Goal: Book appointment/travel/reservation

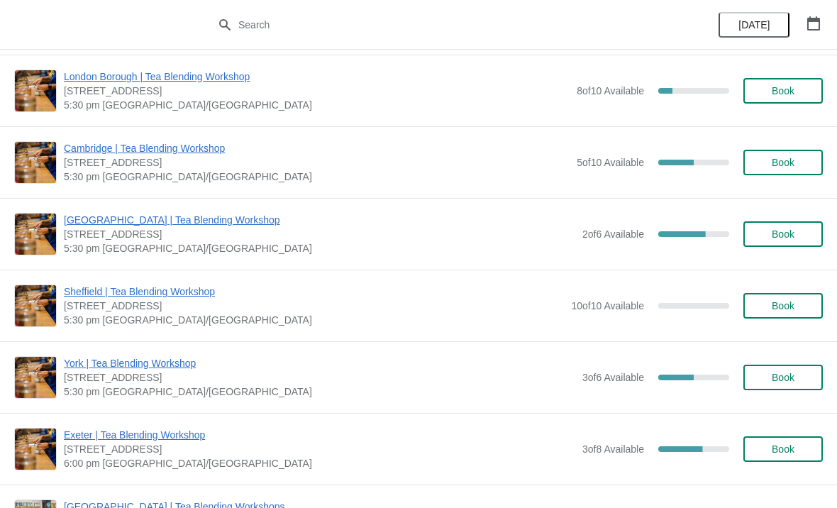
scroll to position [1086, 0]
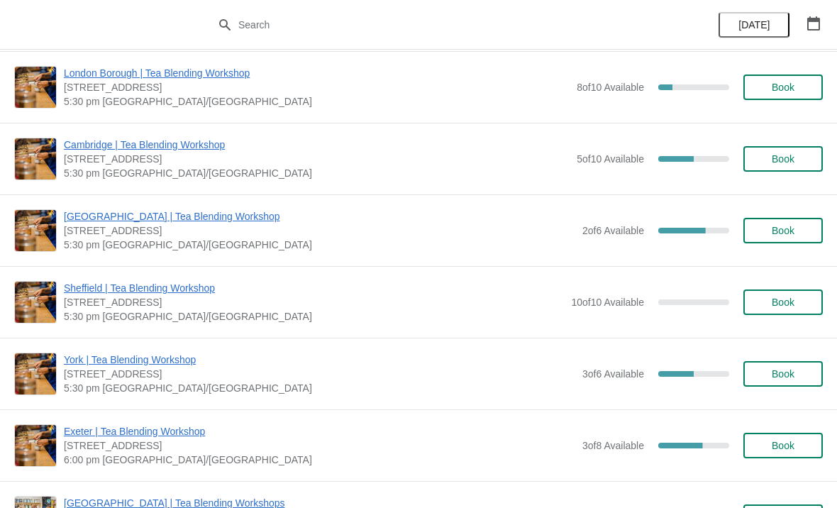
click at [810, 34] on button "button" at bounding box center [814, 24] width 26 height 26
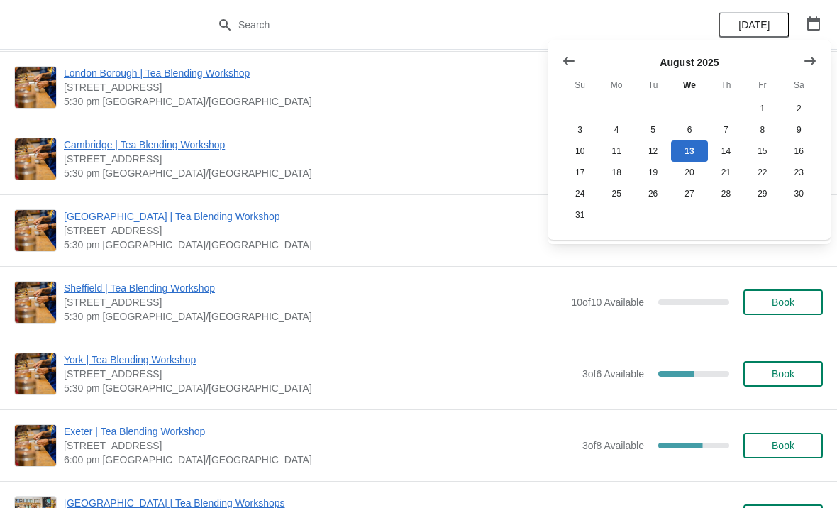
click at [811, 60] on icon "Show next month, September 2025" at bounding box center [810, 60] width 11 height 9
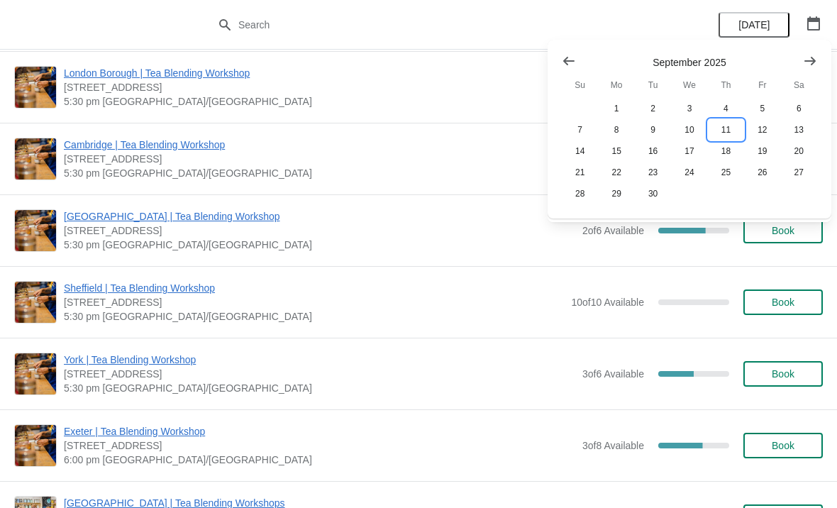
click at [727, 128] on button "11" at bounding box center [726, 129] width 36 height 21
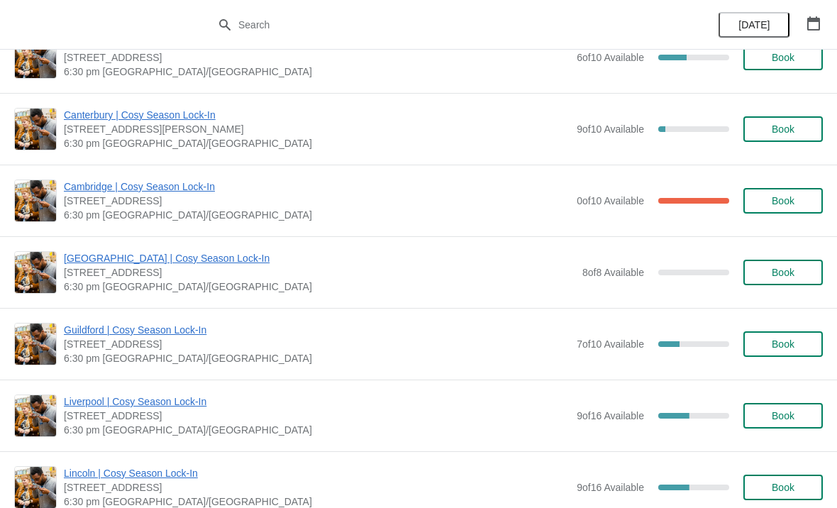
scroll to position [1253, 0]
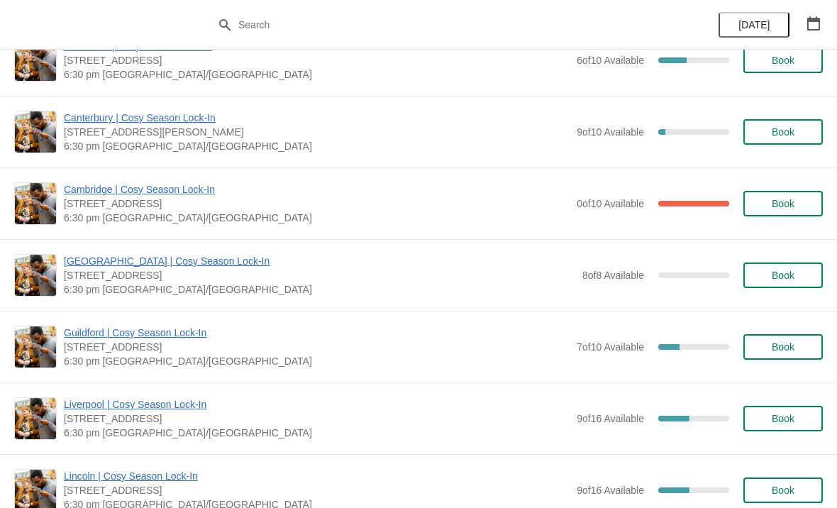
click at [778, 346] on span "Book" at bounding box center [783, 346] width 23 height 11
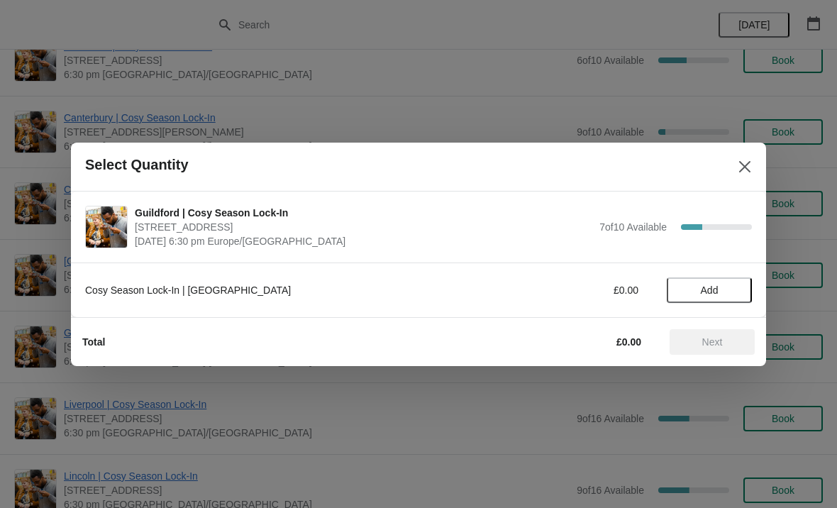
click at [711, 286] on span "Add" at bounding box center [710, 290] width 18 height 11
click at [739, 280] on div "Cosy Season Lock-In | [GEOGRAPHIC_DATA] £15.00 1" at bounding box center [418, 290] width 667 height 26
click at [739, 287] on icon at bounding box center [734, 289] width 15 height 15
click at [720, 334] on button "Next" at bounding box center [712, 342] width 85 height 26
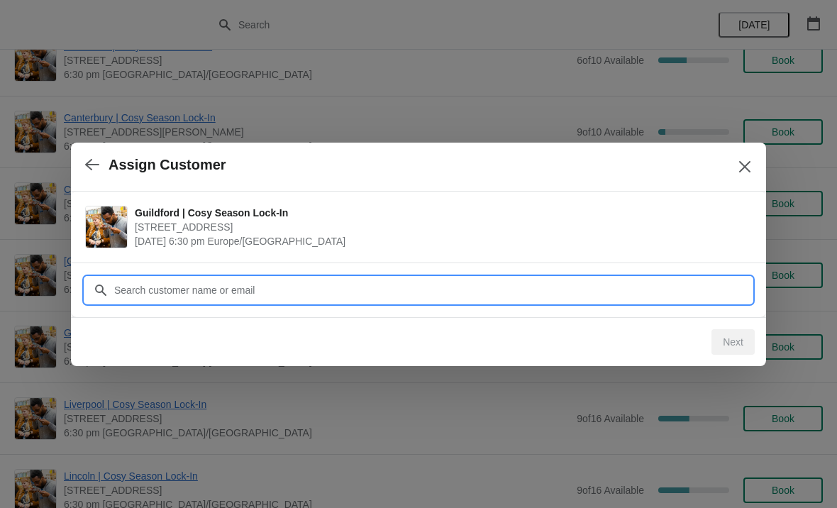
click at [622, 287] on input "Customer" at bounding box center [433, 290] width 639 height 26
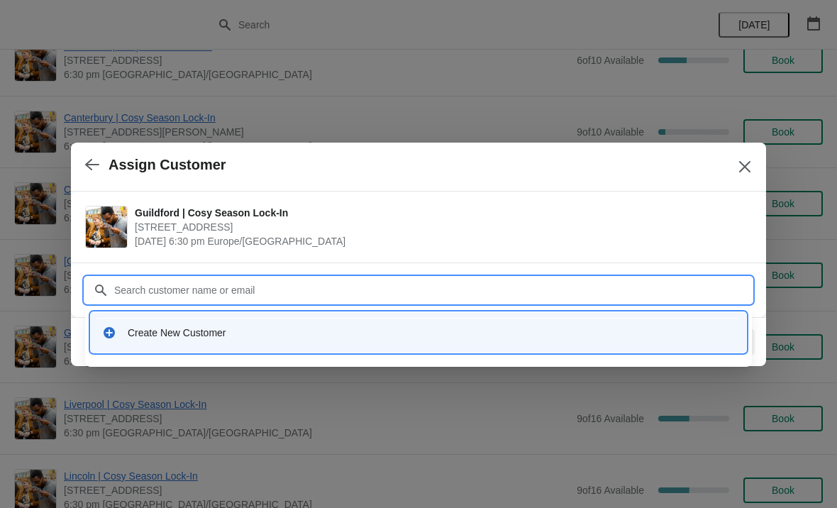
click at [199, 336] on div "Create New Customer" at bounding box center [431, 333] width 607 height 14
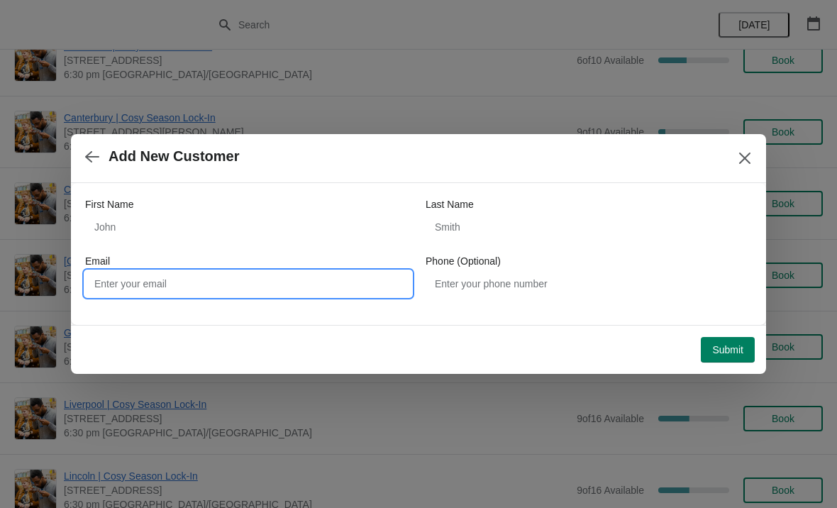
click at [345, 271] on input "Email" at bounding box center [248, 284] width 326 height 26
type input "[EMAIL_ADDRESS][DOMAIN_NAME]"
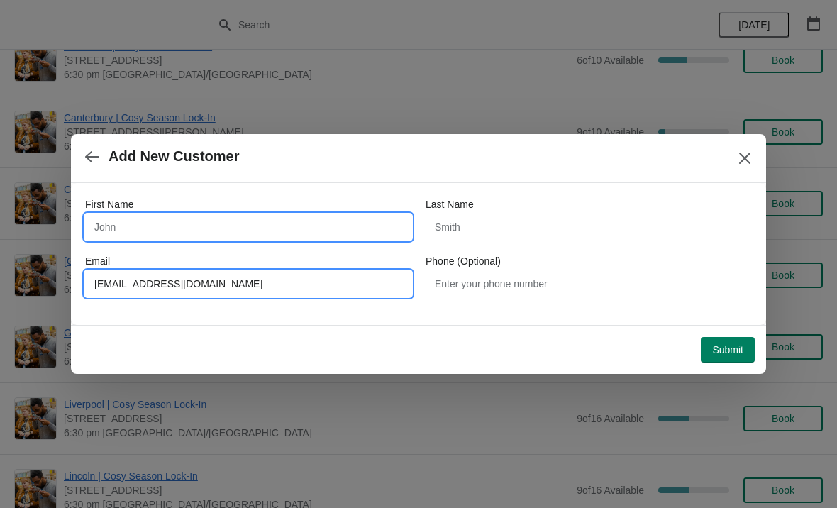
click at [316, 228] on input "First Name" at bounding box center [248, 227] width 326 height 26
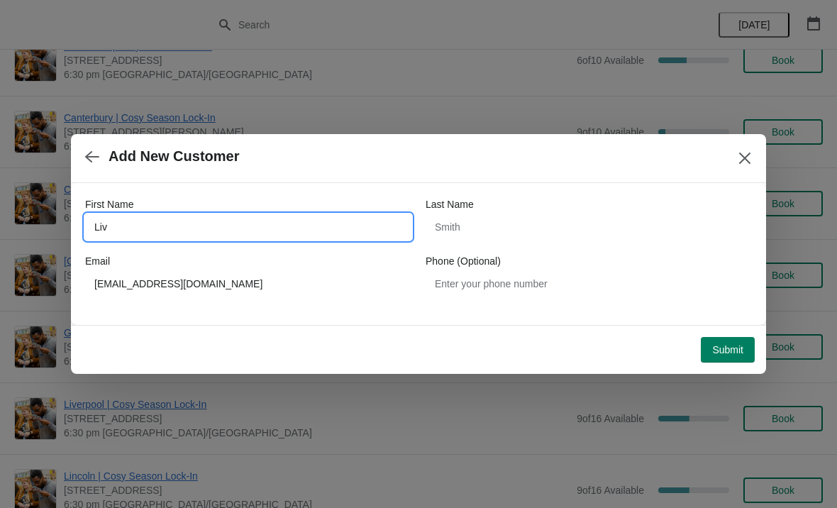
type input "Liv"
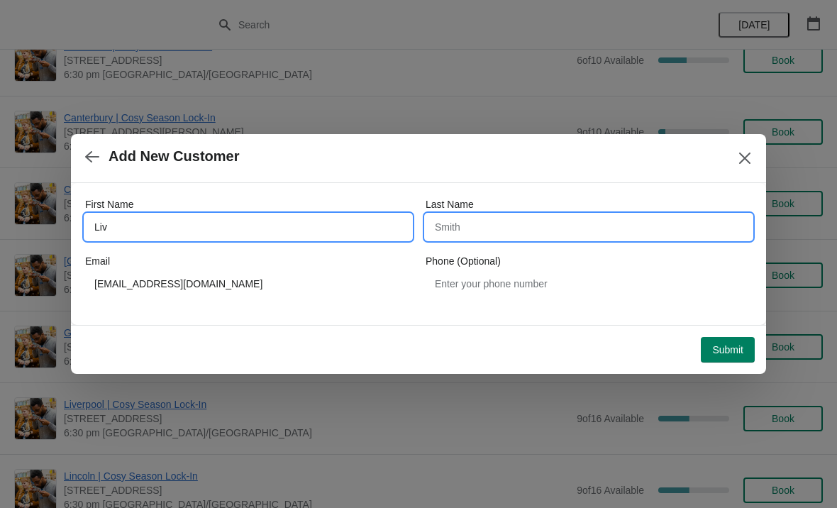
click at [500, 221] on input "Last Name" at bounding box center [589, 227] width 326 height 26
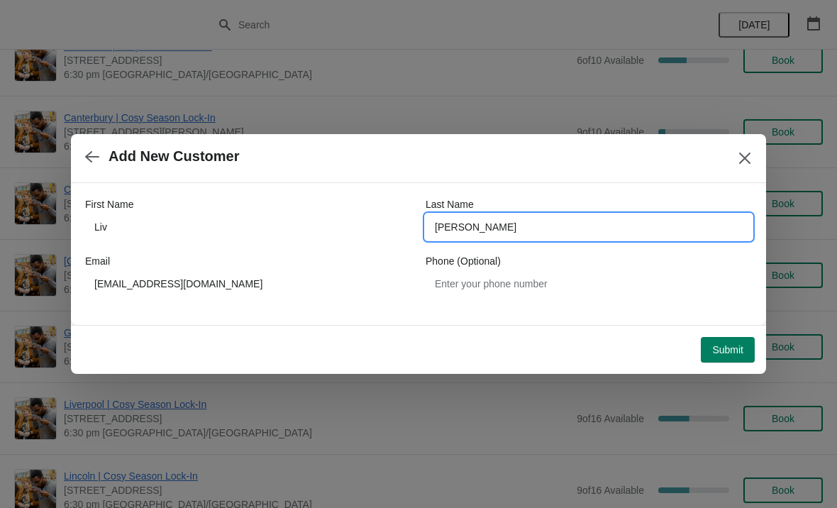
type input "[PERSON_NAME]"
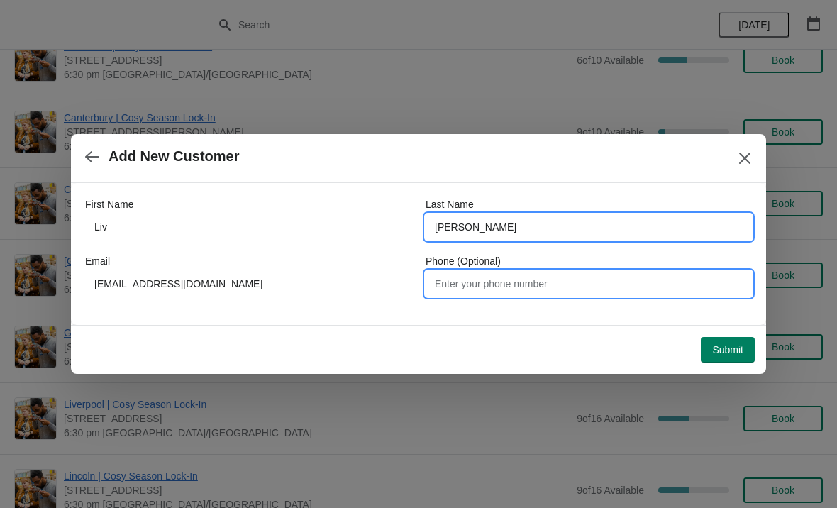
click at [572, 280] on input "Phone (Optional)" at bounding box center [589, 284] width 326 height 26
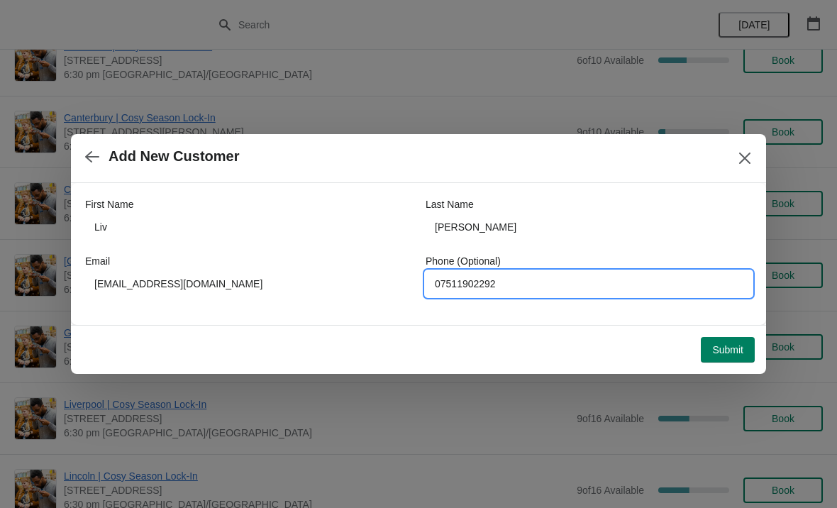
type input "07511902292"
click at [725, 344] on span "Submit" at bounding box center [727, 349] width 31 height 11
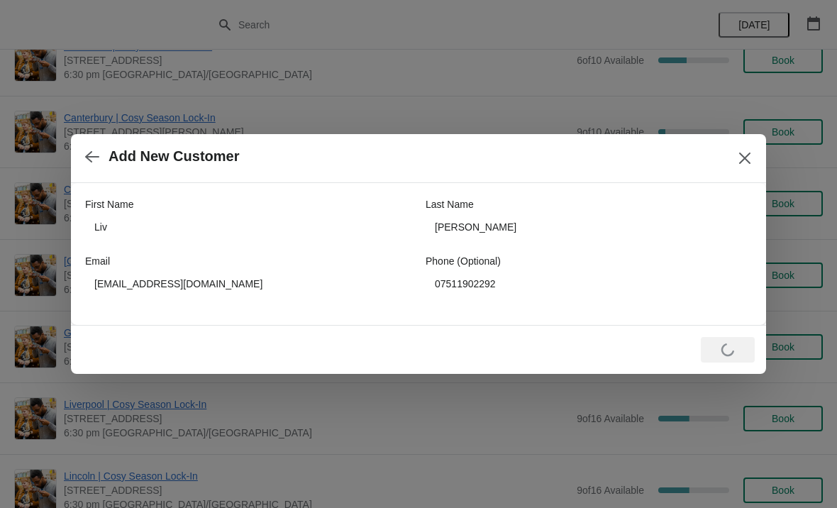
click at [749, 157] on icon "Close" at bounding box center [745, 158] width 14 height 14
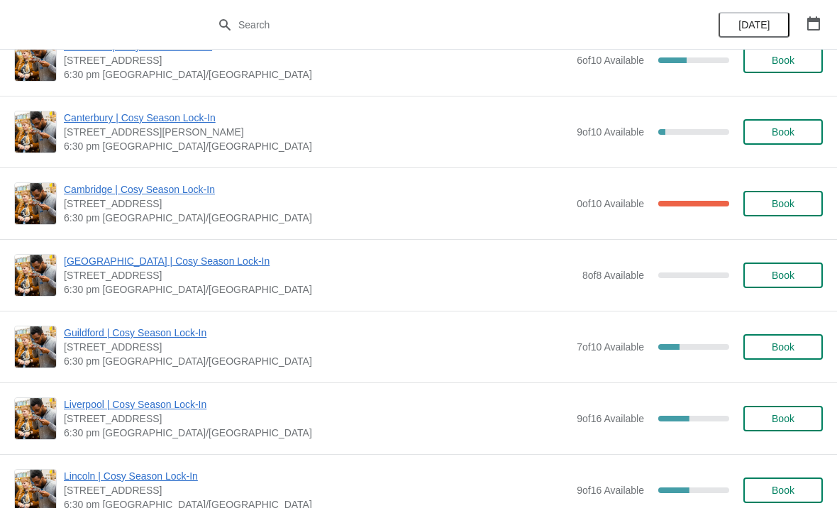
click at [787, 343] on span "Book" at bounding box center [783, 346] width 23 height 11
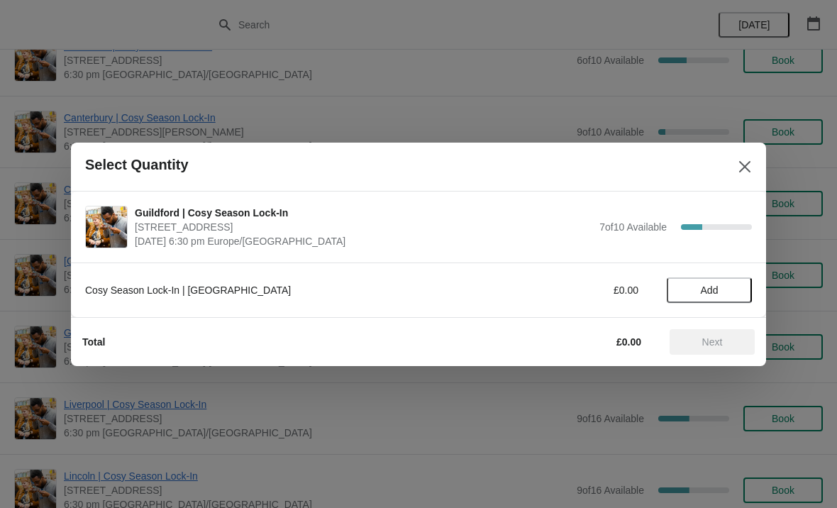
click at [699, 292] on span "Add" at bounding box center [710, 290] width 60 height 11
click at [712, 287] on div "1" at bounding box center [709, 289] width 85 height 15
click at [727, 286] on icon at bounding box center [734, 289] width 15 height 15
click at [717, 332] on button "Next" at bounding box center [712, 342] width 85 height 26
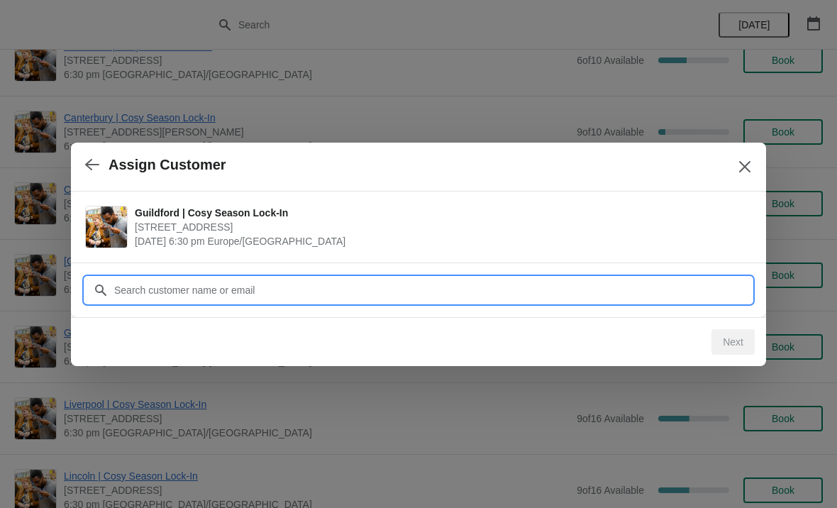
click at [672, 280] on input "Customer" at bounding box center [433, 290] width 639 height 26
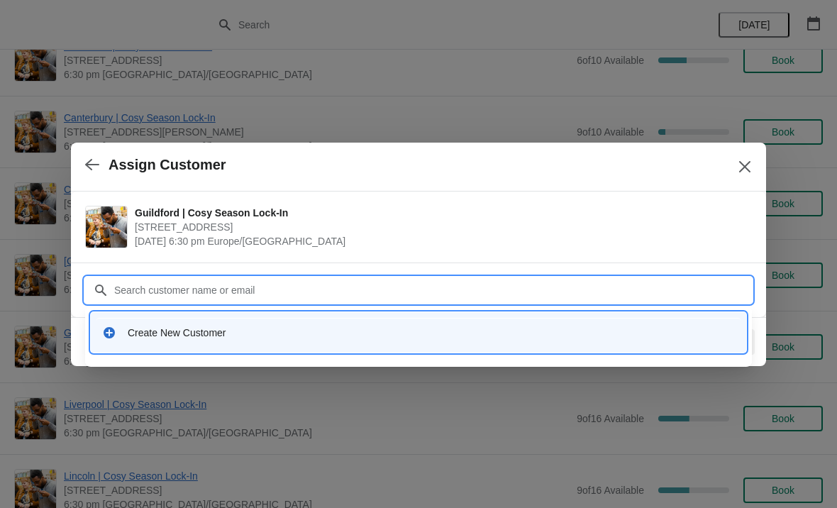
click at [207, 329] on div "Create New Customer" at bounding box center [431, 333] width 607 height 14
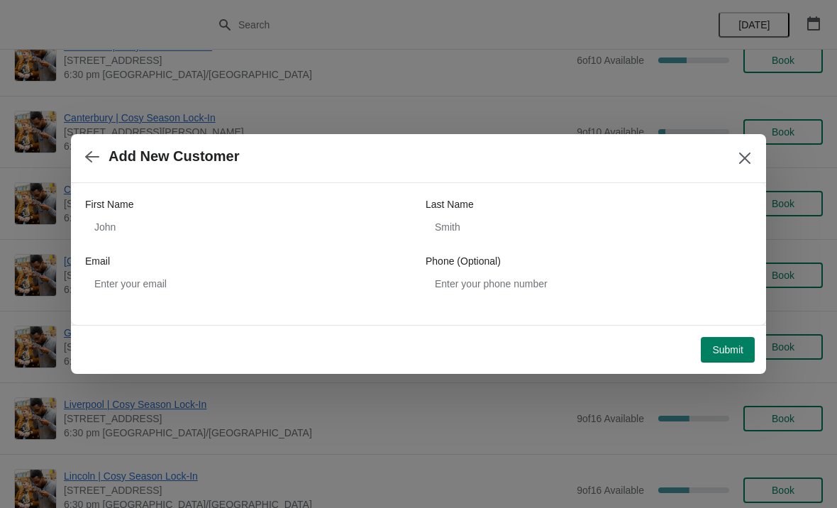
click at [129, 208] on label "First Name" at bounding box center [109, 204] width 48 height 14
click at [129, 214] on input "First Name" at bounding box center [248, 227] width 326 height 26
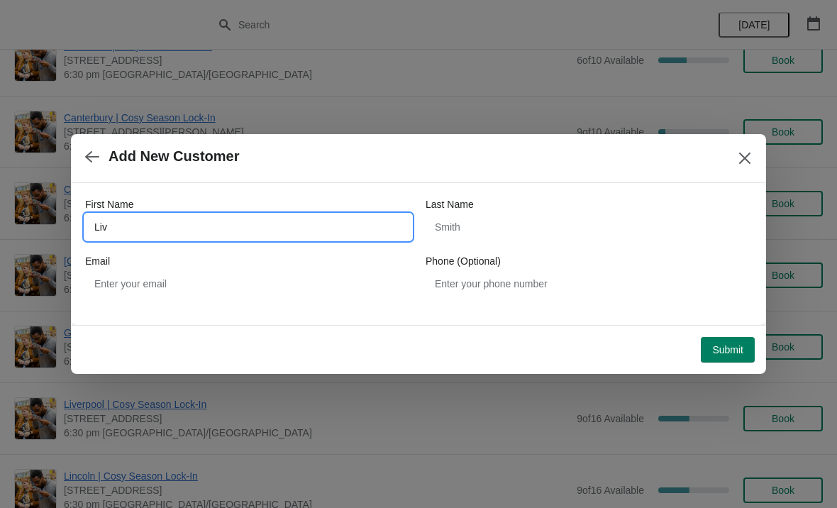
type input "Liv"
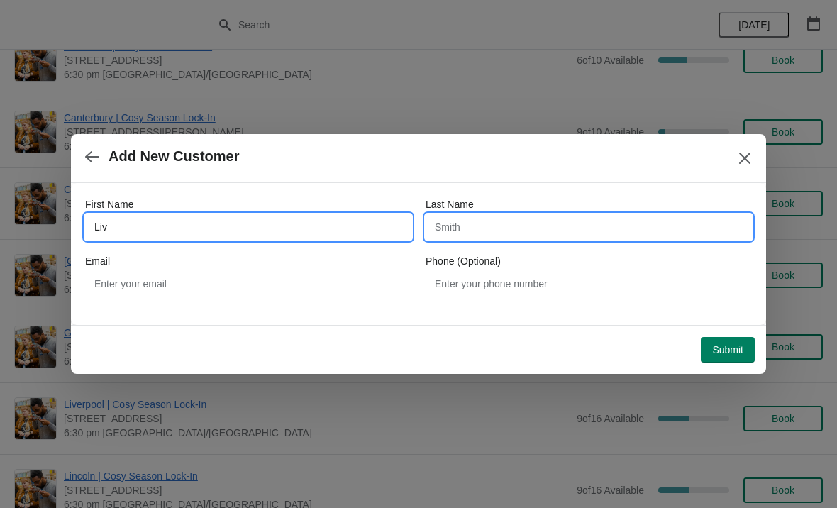
click at [548, 239] on input "Last Name" at bounding box center [589, 227] width 326 height 26
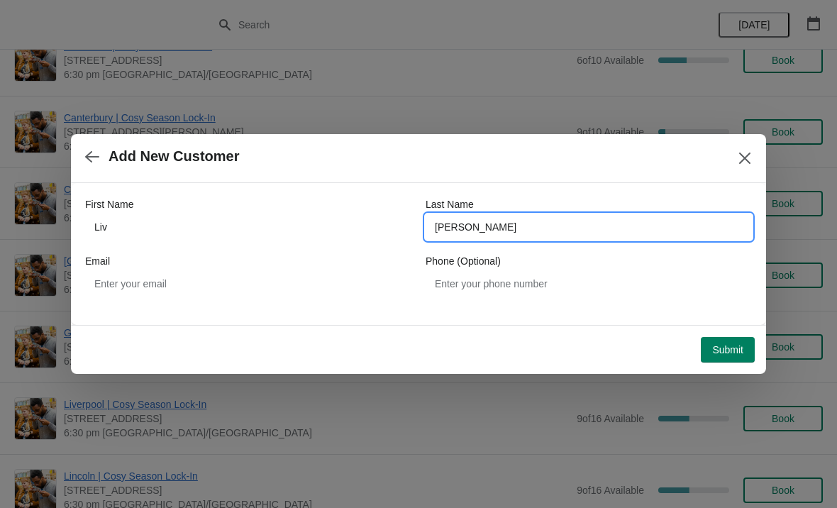
type input "[PERSON_NAME]"
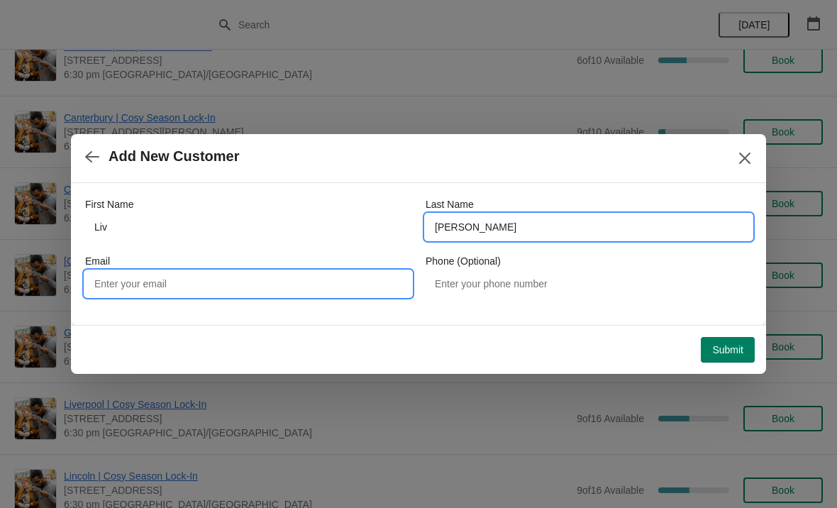
click at [351, 281] on input "Email" at bounding box center [248, 284] width 326 height 26
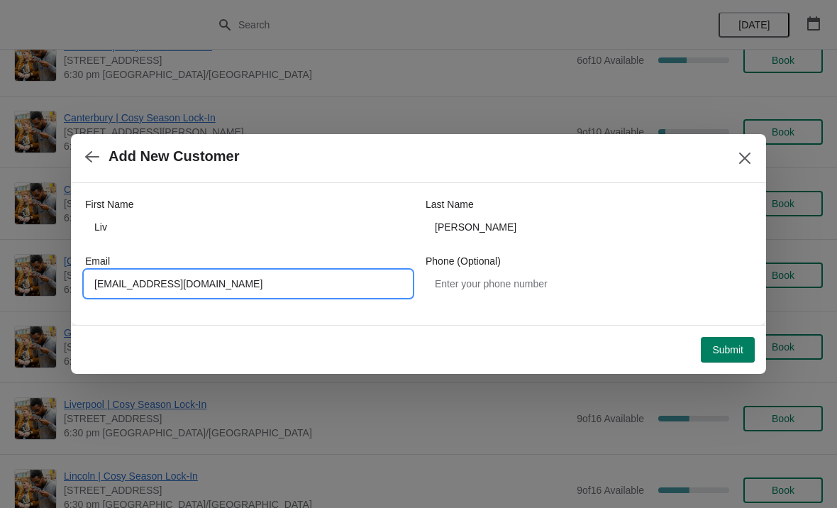
type input "[EMAIL_ADDRESS][DOMAIN_NAME]"
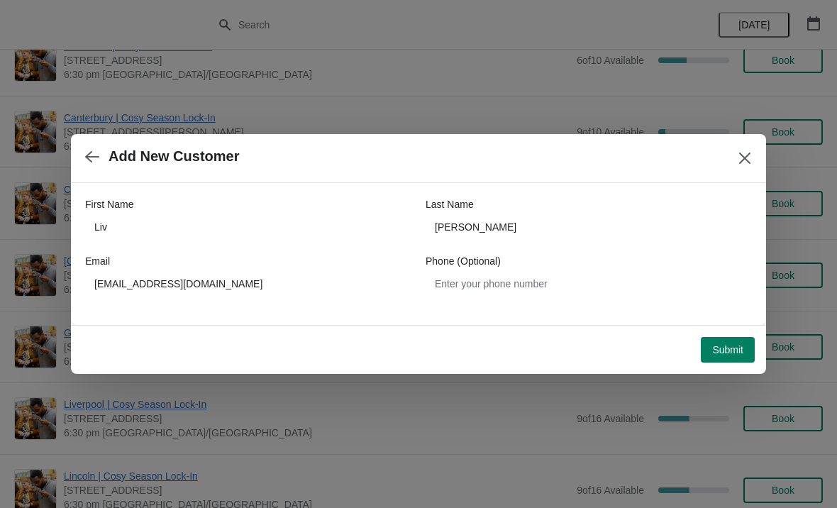
click at [724, 352] on span "Submit" at bounding box center [727, 349] width 31 height 11
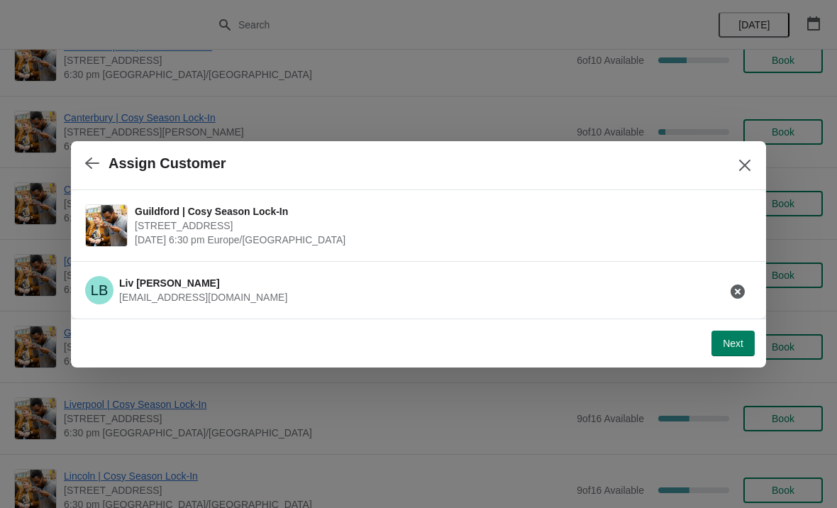
click at [739, 340] on span "Next" at bounding box center [733, 343] width 21 height 11
select select "No"
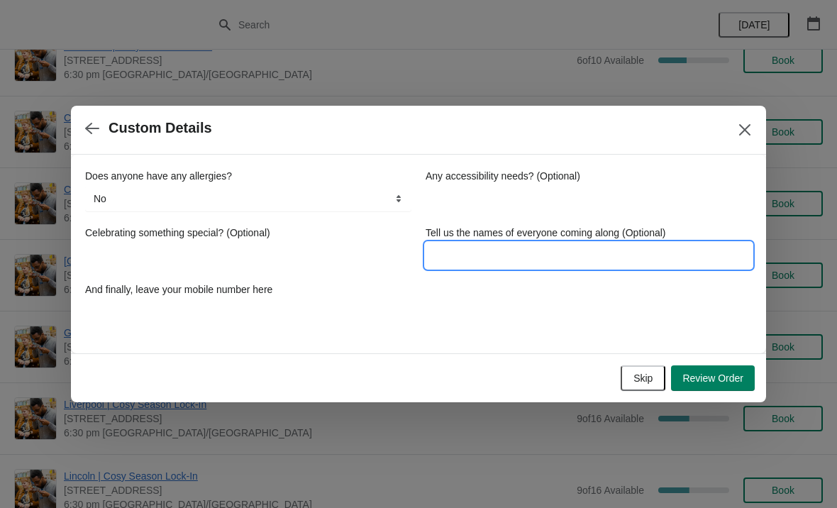
click at [532, 256] on input "Tell us the names of everyone coming along (Optional)" at bounding box center [589, 256] width 326 height 26
type input "[PERSON_NAME] and [PERSON_NAME]"
click at [636, 297] on div "Does anyone have any allergies? No Yes, nuts Yes, wheat Yes, other No Any acces…" at bounding box center [418, 247] width 667 height 156
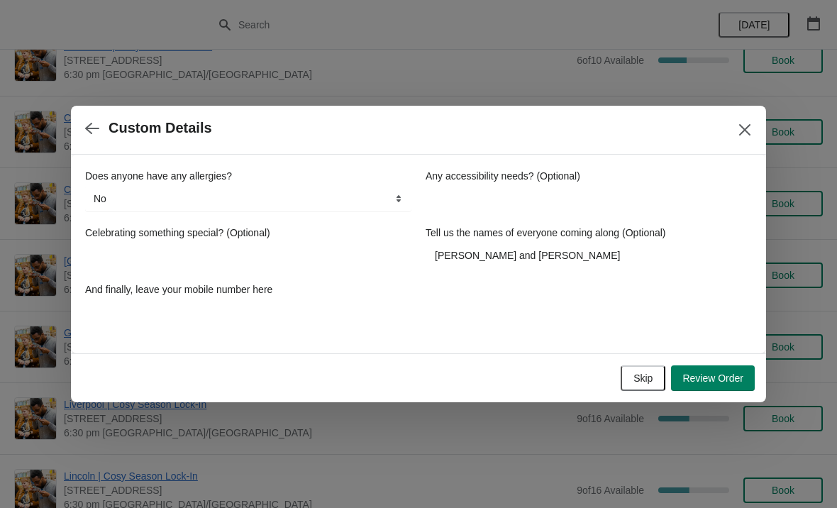
click at [712, 365] on button "Review Order" at bounding box center [713, 378] width 84 height 26
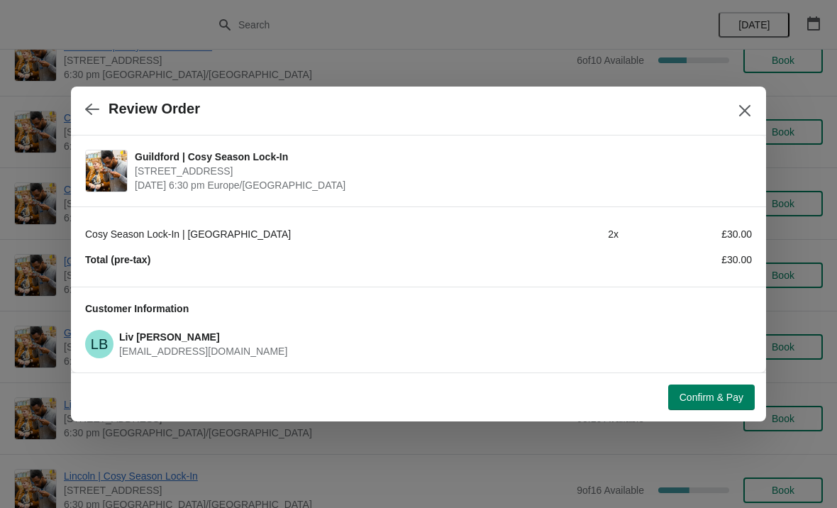
click at [708, 404] on button "Confirm & Pay" at bounding box center [711, 398] width 87 height 26
